Goal: Navigation & Orientation: Find specific page/section

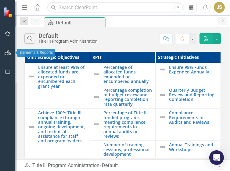
click at [6, 53] on icon "button" at bounding box center [8, 52] width 6 height 5
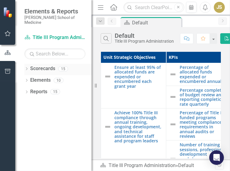
click at [41, 66] on link "Scorecards" at bounding box center [42, 68] width 25 height 7
click at [40, 65] on link "Scorecards" at bounding box center [42, 68] width 25 height 7
click at [64, 66] on div "15" at bounding box center [63, 68] width 10 height 5
click at [48, 65] on link "Scorecards" at bounding box center [42, 68] width 25 height 7
click at [43, 65] on link "Scorecards" at bounding box center [42, 68] width 25 height 7
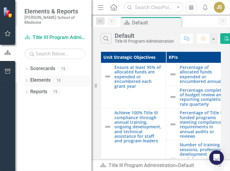
click at [42, 77] on link "Elements" at bounding box center [40, 80] width 20 height 7
click at [63, 66] on div "15" at bounding box center [63, 68] width 10 height 5
drag, startPoint x: 62, startPoint y: 63, endPoint x: 50, endPoint y: 64, distance: 11.6
click at [50, 65] on link "Scorecards" at bounding box center [42, 68] width 25 height 7
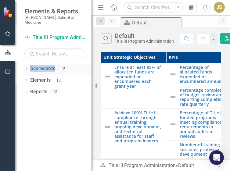
click at [50, 65] on link "Scorecards" at bounding box center [42, 68] width 25 height 7
click at [38, 65] on link "Scorecards" at bounding box center [42, 68] width 25 height 7
click at [26, 68] on icon "Dropdown" at bounding box center [26, 69] width 4 height 3
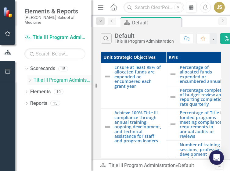
click at [55, 77] on link "Title III Program Administration" at bounding box center [63, 80] width 58 height 7
click at [30, 78] on icon "Dropdown" at bounding box center [29, 80] width 5 height 4
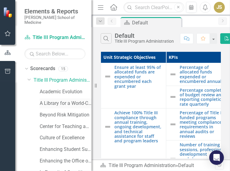
click at [61, 100] on link "A Library for a World-Class Health Science Institution" at bounding box center [66, 103] width 52 height 7
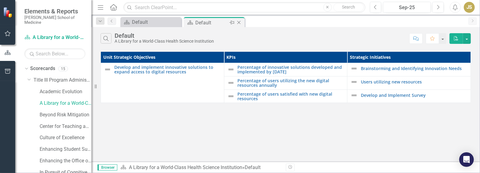
click at [206, 22] on div "Default" at bounding box center [211, 23] width 33 height 8
click at [229, 67] on link "Percentage of innovative solutions developed and implemented by [DATE]" at bounding box center [291, 69] width 107 height 9
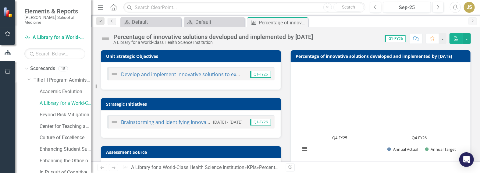
click at [229, 74] on span "Q1-FY26" at bounding box center [260, 74] width 21 height 7
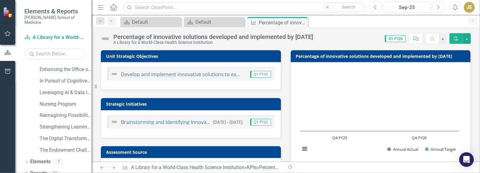
scroll to position [93, 0]
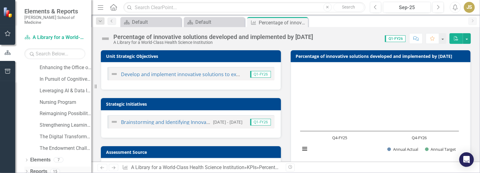
click at [26, 170] on icon "Dropdown" at bounding box center [26, 171] width 4 height 3
click at [27, 169] on icon "Dropdown" at bounding box center [25, 171] width 3 height 4
click at [55, 169] on div "15" at bounding box center [55, 171] width 10 height 5
click at [27, 170] on icon "Dropdown" at bounding box center [26, 171] width 4 height 3
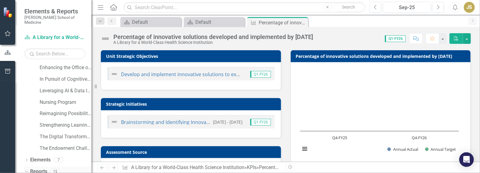
click at [26, 169] on icon "Dropdown" at bounding box center [25, 171] width 3 height 4
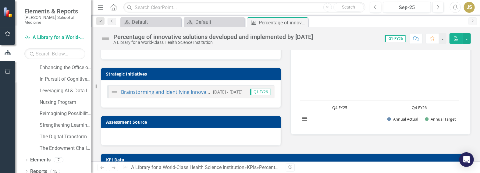
scroll to position [0, 0]
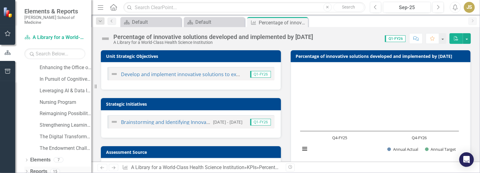
click at [26, 170] on icon "Dropdown" at bounding box center [26, 171] width 4 height 3
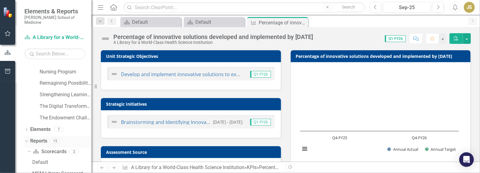
scroll to position [154, 0]
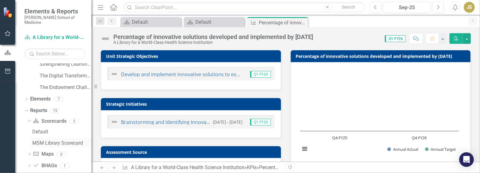
click at [41, 140] on div "MSM Library Scorecard" at bounding box center [61, 142] width 59 height 5
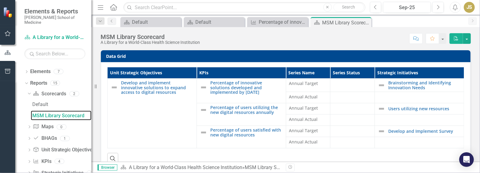
scroll to position [182, 0]
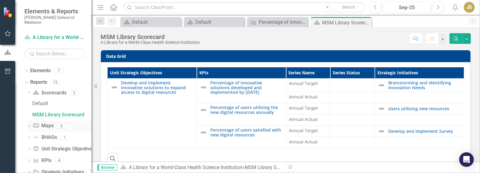
click at [29, 125] on icon "Dropdown" at bounding box center [29, 126] width 4 height 3
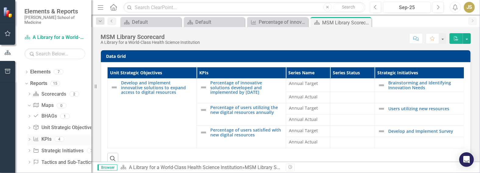
click at [29, 137] on div "Dropdown" at bounding box center [29, 139] width 4 height 5
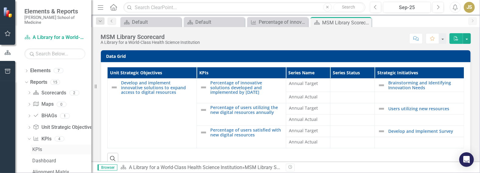
click at [35, 147] on div "KPIs" at bounding box center [61, 149] width 59 height 5
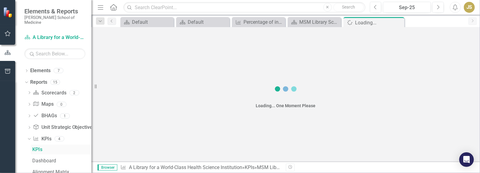
scroll to position [159, 0]
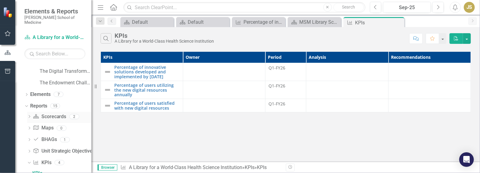
click at [73, 114] on div "2" at bounding box center [74, 116] width 10 height 5
click at [26, 104] on icon "Dropdown" at bounding box center [25, 106] width 3 height 4
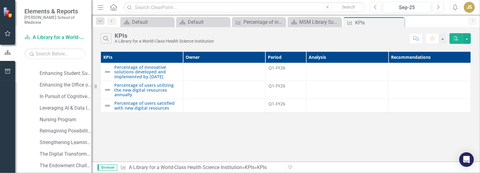
scroll to position [93, 0]
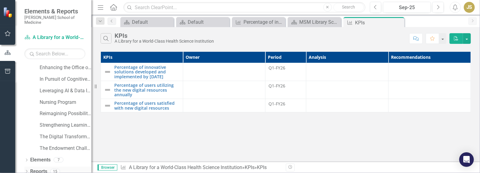
click at [26, 170] on icon "Dropdown" at bounding box center [26, 171] width 4 height 3
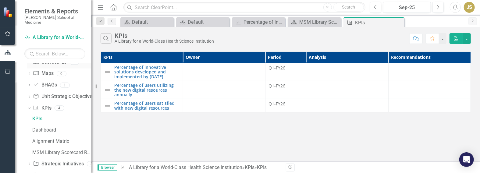
scroll to position [226, 0]
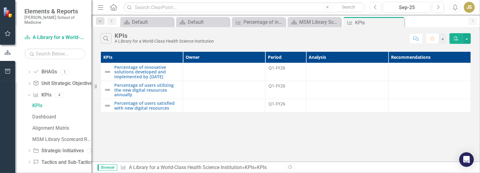
click at [105, 166] on span "Browser" at bounding box center [107, 168] width 20 height 6
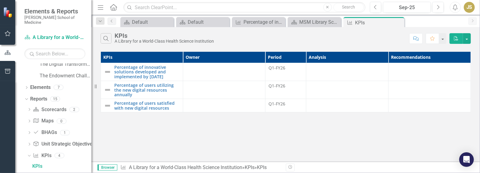
scroll to position [199, 0]
